Goal: Answer question/provide support

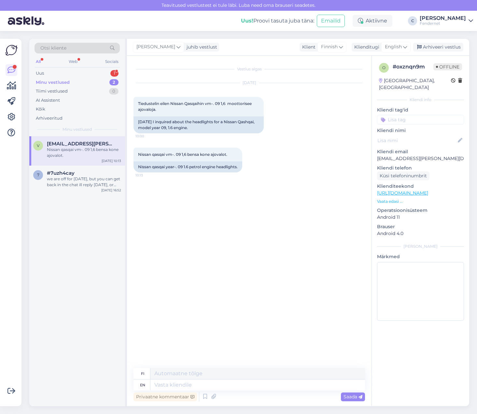
click at [86, 68] on div "Otsi kliente All Web Socials Uus 1 Minu vestlused 2 Tiimi vestlused 0 AI Assist…" at bounding box center [77, 87] width 96 height 97
click at [84, 71] on div "Uus 1" at bounding box center [77, 73] width 85 height 9
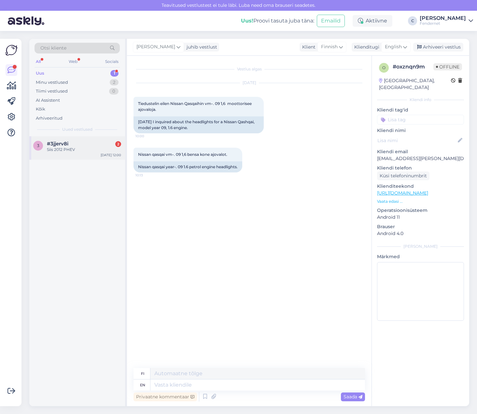
click at [90, 156] on div "3 #3jjerv8i 2 Siis 2012 PHEV [DATE] 12:00" at bounding box center [77, 147] width 96 height 23
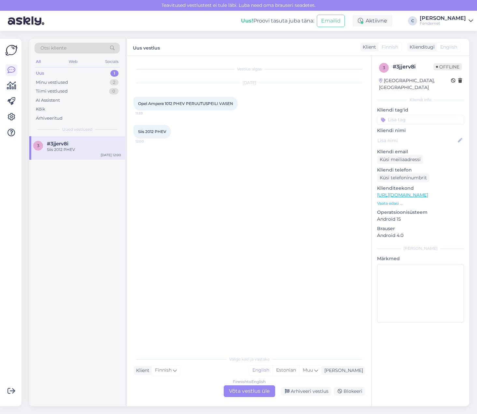
click at [214, 103] on span "Opel Ampera 1012 PHEV PERUUTUSPEILI VASEN" at bounding box center [185, 103] width 95 height 5
click at [258, 391] on div "Finnish to English Võta vestlus üle" at bounding box center [249, 391] width 51 height 12
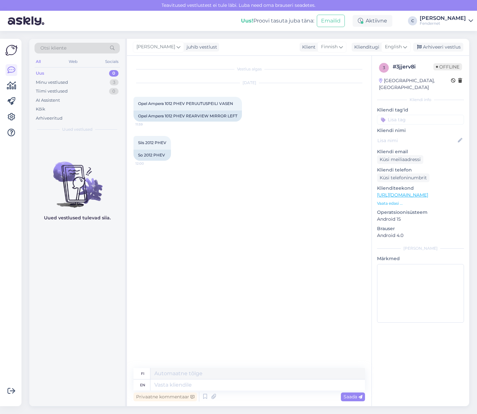
click at [259, 393] on div "Privaatne kommentaar Saada" at bounding box center [250, 396] width 232 height 12
click at [272, 382] on textarea at bounding box center [257, 384] width 215 height 11
type textarea "hi"
type textarea "hei"
click at [209, 384] on textarea at bounding box center [257, 384] width 215 height 11
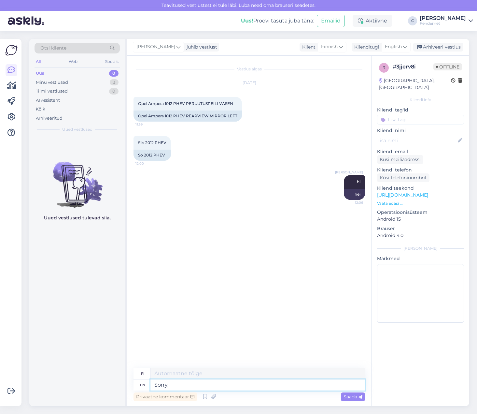
type textarea "Sorry,"
type textarea "Anteeksi,"
type textarea "Sorry, we"
type textarea "Anteeksi, me"
type textarea "Sorry, we dont h"
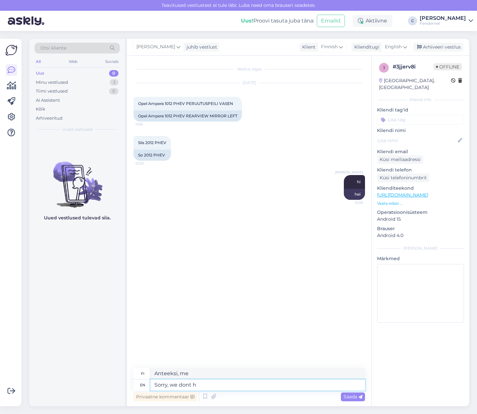
type textarea "Valitettavasti emme"
type textarea "Sorry, we dont have"
type textarea "Anteeksi, meillä ei ole"
click at [220, 386] on textarea "Sorry, we dont have" at bounding box center [257, 384] width 215 height 11
type textarea "Sorry, we dont have, w"
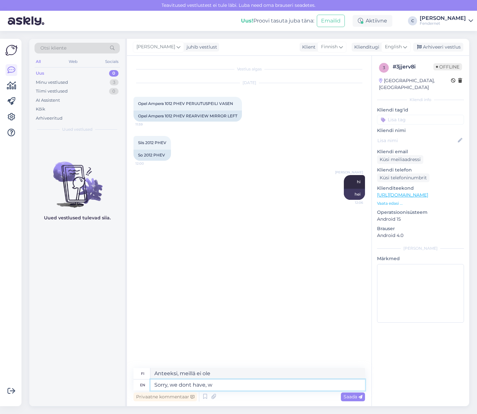
type textarea "Anteeksi, meillä ei ole,"
type textarea "Sorry, we dont have, i c"
type textarea "Valitettavasti meillä ei ole, minulla"
type textarea "Sorry, we dont have, i can on"
type textarea "Anteeksi, meillä ei ole, [PERSON_NAME]"
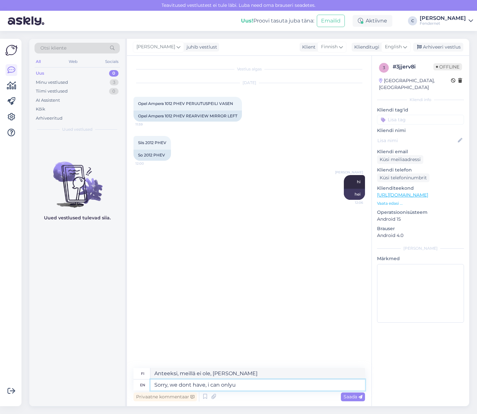
type textarea "Sorry, we dont have, i can onlyu o"
type textarea "Anteeksi, meillä ei ole, voin vain sinä"
type textarea "Sorry, we dont have, i can only o"
type textarea "Valitettavasti meillä ei ole, voin vain"
type textarea "Sorry, we dont have, i can only offer the"
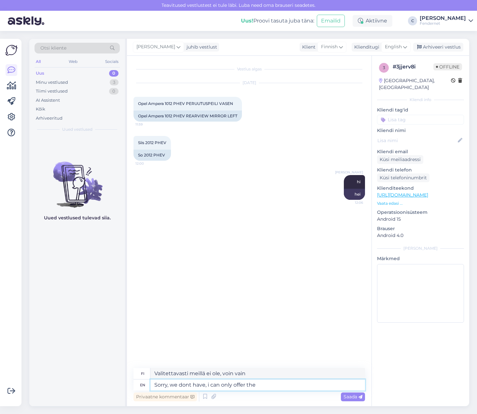
type textarea "Valitettavasti meillä ei ole, voin vain tarjota"
type textarea "Sorry, we dont have, i can only offer the glass, a"
type textarea "Valitettavasti meillä ei ole, voin tarjota vain lasin."
type textarea "Sorry, we dont have, i can only offer the glass, and t"
type textarea "Valitettavasti meillä ei ole, voin tarjota vain [PERSON_NAME]"
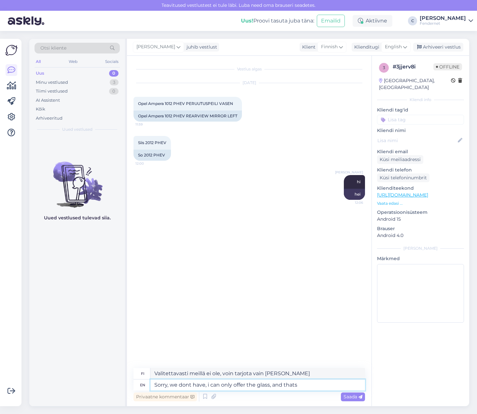
type textarea "Sorry, we dont have, i can only offer the glass, and thats"
type textarea "Valitettavasti meillä ei ole, voin tarjota vain [PERSON_NAME] siinä kaikki."
type textarea "Sorry, we dont have, i can only offer the glass, and thats 150"
type textarea "Valitettavasti meillä ei ole, voin tarjota vain [PERSON_NAME] se on 150."
type textarea "Sorry, we dont have, i can only offer the glass, and thats 150€"
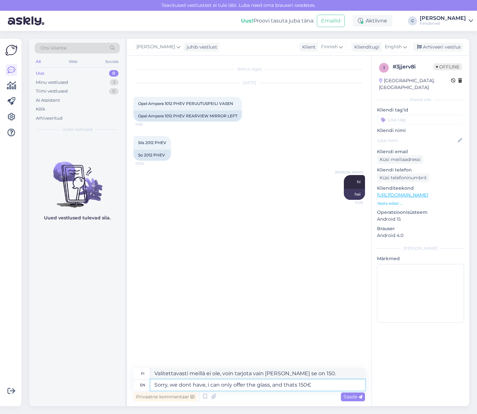
type textarea "Valitettavasti meillä ei ole, voin tarjota vain [PERSON_NAME] se on 150 €."
type textarea "Sorry, we dont have, i can only offer the glass, and thats 150€"
paste textarea
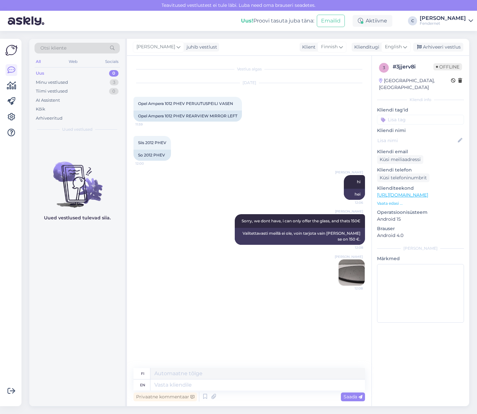
click at [369, 272] on div "Vestlus algas [DATE] Opel Ampera 1012 PHEV PERUUTUSPEILI VASEN 11:59 Opel Amper…" at bounding box center [252, 212] width 237 height 300
click at [359, 277] on img at bounding box center [352, 272] width 26 height 26
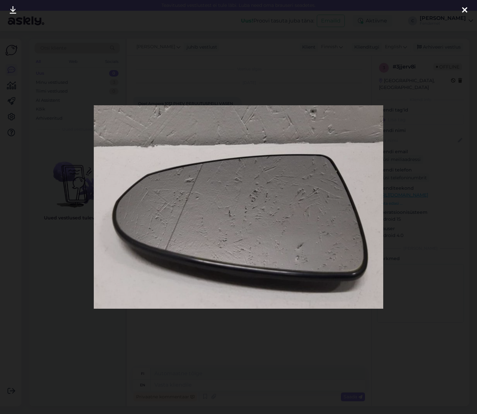
click at [466, 16] on div at bounding box center [464, 10] width 13 height 21
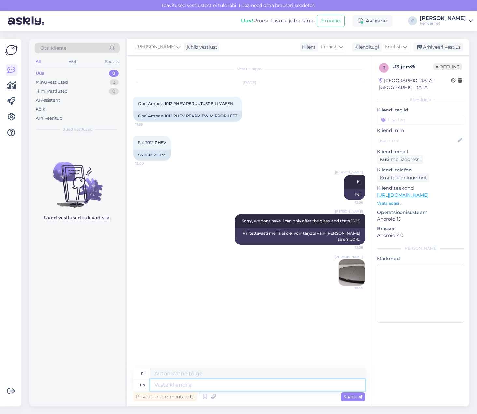
click at [273, 387] on textarea at bounding box center [257, 384] width 215 height 11
type textarea "not r"
type textarea "ei"
type textarea "not really a"
type textarea "ei oikeastaan"
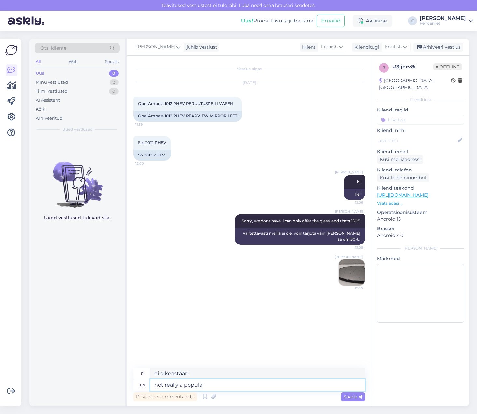
type textarea "not really a popular c"
type textarea "ei oikeastaan suosittu"
type textarea "not really a popular car"
type textarea "ei oikeastaan mikään suosittu auto"
type textarea "not really a popular car in"
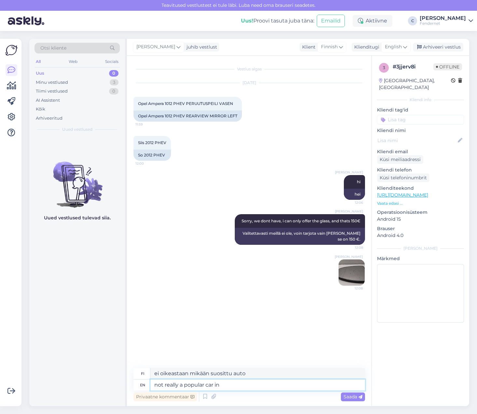
type textarea "ei oikeastaan suosittu auto"
type textarea "not really a popular car in dismant"
type textarea "ei oikeastaan suosittu auto purettuna"
type textarea "not"
type textarea "ei"
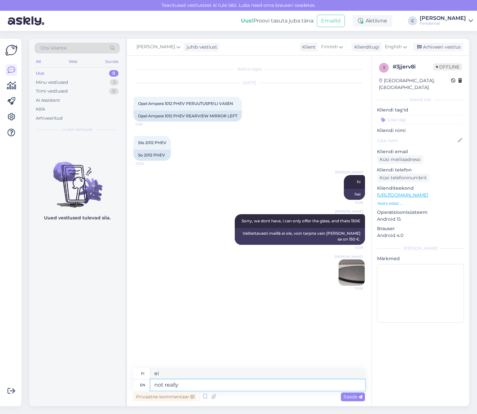
type textarea "not really a"
type textarea "ei oikeastaan"
type textarea "not really a common"
type textarea "ei oikeastaan yleistä"
type textarea "not really a common car,"
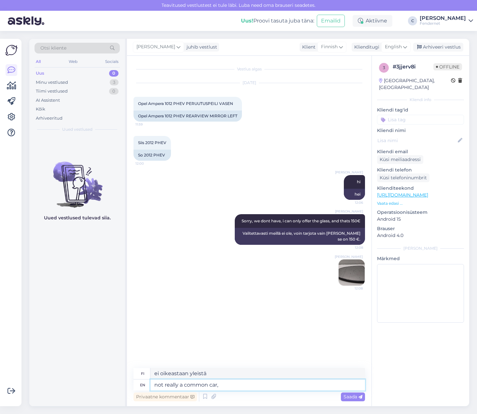
type textarea "ei oikeastaan mikään tavallinen auto"
type textarea "not really a common car, this i"
type textarea "Ei oikeastaan mikään tavallinen auto tämä"
type textarea "not really a common car, this is the"
type textarea "ei oikeastaan mikään tavallinen auto, tämä on"
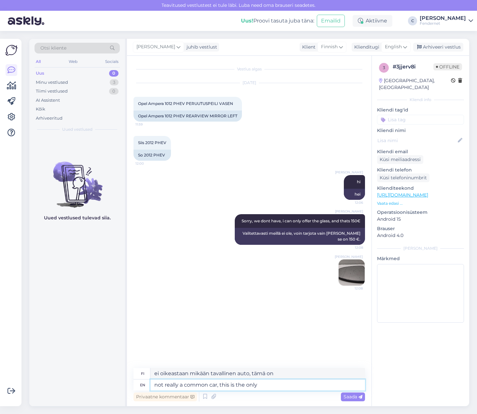
type textarea "not really a common car, this is the only"
type textarea "ei oikeastaan mikään tavallinen auto, tämä on ainoa"
type textarea "not really a common car, this is the only mirror p"
type textarea "ei oikeastaan tavallinen auto, tämä on ainoa peili"
type textarea "not really a common car, this is the only mirror part f"
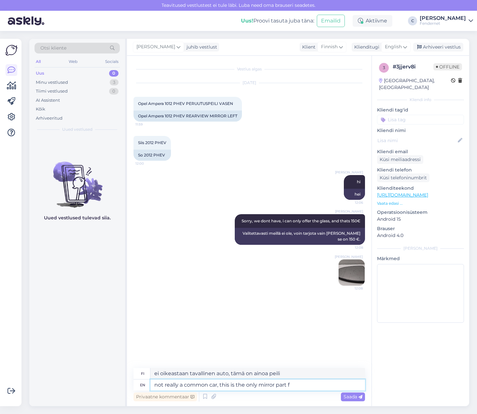
type textarea "ei oikeastaan mikään tavallinen auto, tämä on ainoa peiliosa"
type textarea "not really a common car, this is the only mirror part for"
type textarea "ei oikeastaan tavallinen auto, tämä on ainoa peiliosa sille"
type textarea "not really a common car, this is the only mirror part for it"
type textarea "Ei oikeastaan tavallinen auto, tämä on sen ainoa peiliosa"
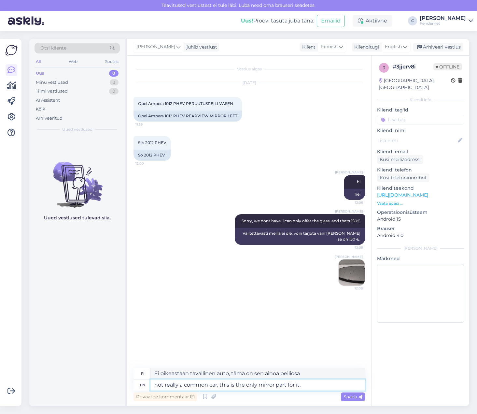
type textarea "not really a common car, this is the only mirror part for it,"
type textarea "Ei oikeastaan tavallinen auto, tämä on sen ainoa peiliosa,"
type textarea "not really a common car, this is the only mirror part for it i"
type textarea "Ei oikeastaan tavallinen auto, tämä on sen ainoa peiliosa"
type textarea "not really a common car, this is the only mirror part for it in"
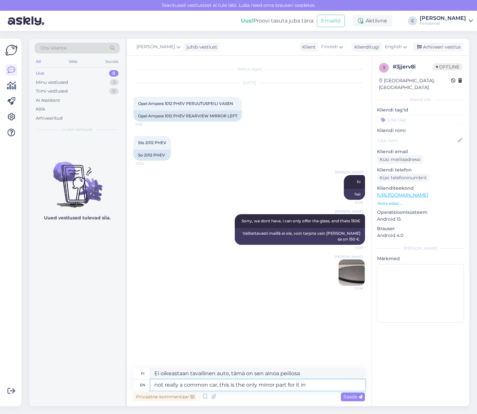
type textarea "ei oikeastaan tavallinen auto, tämä on sen ainoa peiliosa"
type textarea "not really a common car, this is the only mirror part for it in whole s"
type textarea "Ei oikeastaan mikään tavallinen auto, tämä on sen ainoa peiliosa kokonaisuudess…"
type textarea "not really a common car, this is the only mirror part for it in whole [GEOGRAPH…"
type textarea "[PERSON_NAME] tavallinen auto, tämä on ainoa peiliosa siinä koko [GEOGRAPHIC_DA…"
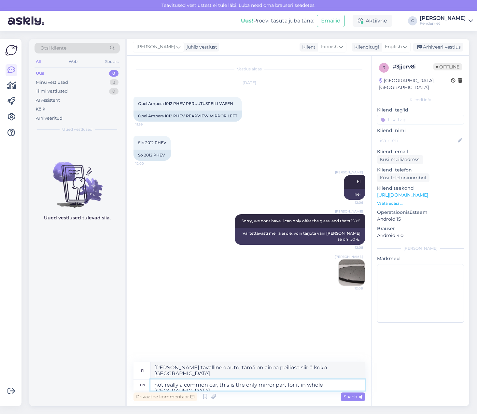
type textarea "not really a common car, this is the only mirror part for it in whole [GEOGRAPH…"
type textarea "[PERSON_NAME] yleinen auto, tämä on ainoa peiliosa koko [GEOGRAPHIC_DATA]."
type textarea "not really a common car, this is the only mirror part for it in whole [GEOGRAPH…"
type textarea "ei oikeastaan mikään tavallinen auto, tämä on ainoa peiliosa siinä koko [GEOGRA…"
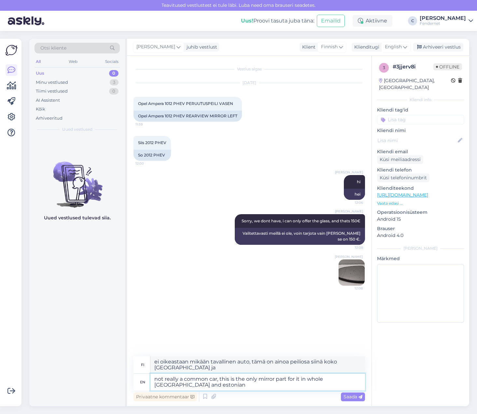
type textarea "not really a common car, this is the only mirror part for it in whole [GEOGRAPH…"
type textarea "[PERSON_NAME] yleinen auto, tämä on ainoa peiliosa siinä koko [GEOGRAPHIC_DATA]…"
type textarea "not really a common car, this is the only mirror part for it in whole [GEOGRAPH…"
type textarea "Ei oikeastaan mikään tavallinen auto, tämä on [PERSON_NAME] osa siihen koko Ruo…"
type textarea "not really a common car, this is the only mirror part for it in whole [GEOGRAPH…"
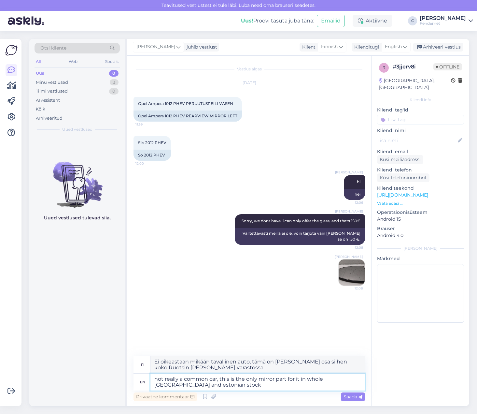
type textarea "[PERSON_NAME] yleinen auto, tämä on [PERSON_NAME] osa siihen koko Ruotsin [PERS…"
type textarea "not really a common car, this is the only mirror part for it in whole [GEOGRAPH…"
type textarea "Ei oikeastaan mikään tavallinen auto, tämä on [PERSON_NAME] osa siihen koko Ruo…"
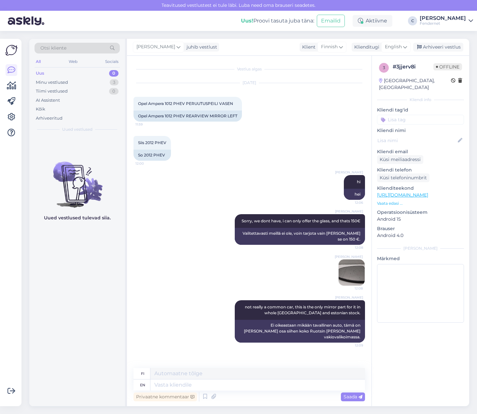
click at [238, 186] on div "[PERSON_NAME] hi 12:06 hei" at bounding box center [250, 187] width 232 height 39
click at [138, 213] on div "[PERSON_NAME] Sorry, we dont have, i can only offer the glass, and thats 150€ 1…" at bounding box center [250, 250] width 232 height 86
click at [444, 45] on div "Arhiveeri vestlus" at bounding box center [438, 47] width 50 height 9
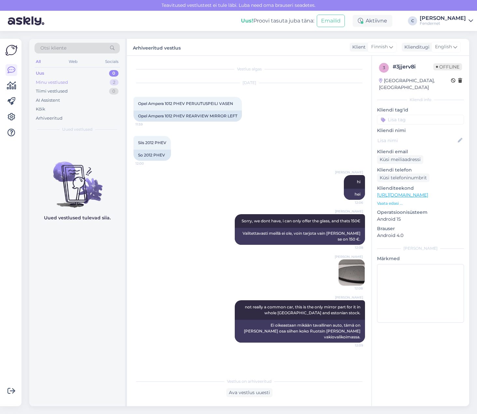
click at [56, 80] on div "Minu vestlused" at bounding box center [52, 82] width 32 height 7
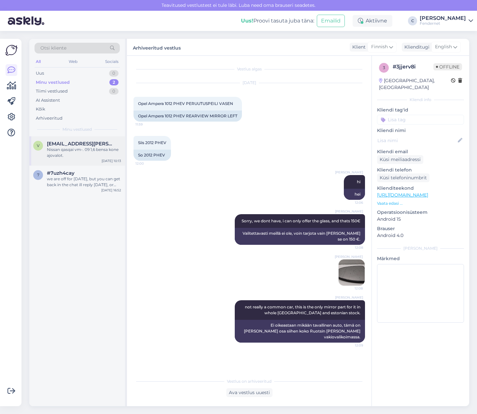
click at [70, 149] on div "Nissan qasqai vm-. 09 1,6 bensa kone ajovalot." at bounding box center [84, 153] width 74 height 12
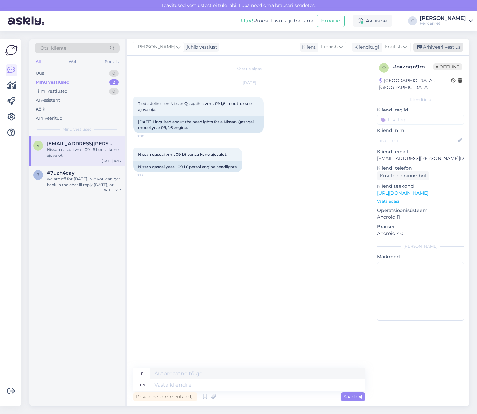
click at [453, 47] on div "Arhiveeri vestlus" at bounding box center [438, 47] width 50 height 9
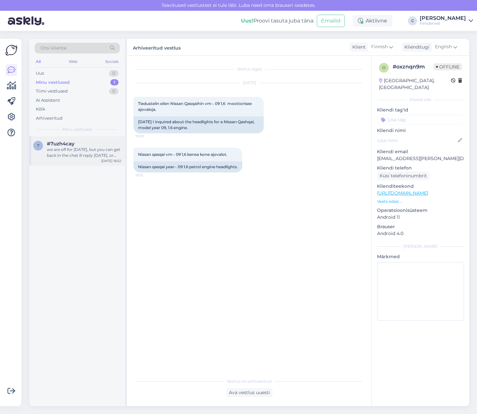
click at [88, 144] on div "#7uzh4cay" at bounding box center [84, 144] width 74 height 6
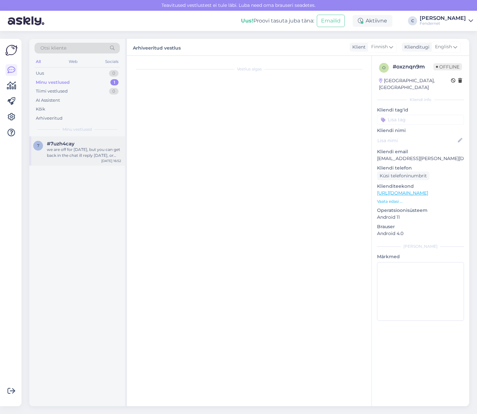
scroll to position [568, 0]
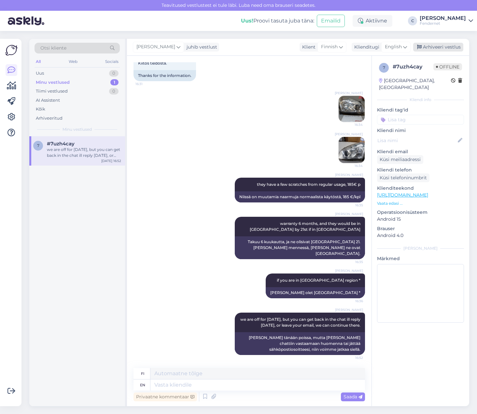
click at [443, 49] on div "Arhiveeri vestlus" at bounding box center [438, 47] width 50 height 9
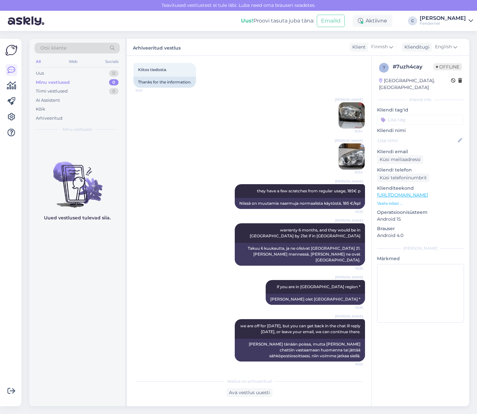
scroll to position [562, 0]
drag, startPoint x: 250, startPoint y: 92, endPoint x: 230, endPoint y: 75, distance: 26.6
click at [250, 92] on div "Kiitos tiedosta. 16:31 Thanks for the information." at bounding box center [250, 75] width 232 height 39
